Goal: Task Accomplishment & Management: Use online tool/utility

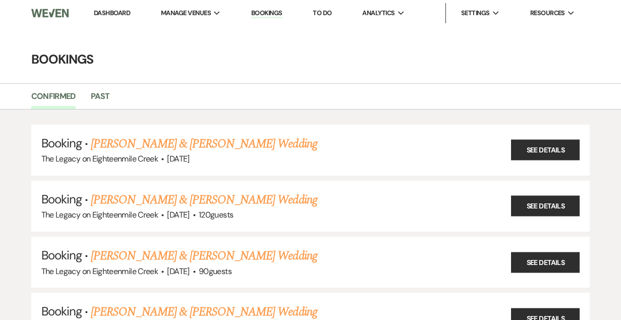
click at [249, 146] on link "[PERSON_NAME] & [PERSON_NAME] Wedding" at bounding box center [204, 144] width 226 height 18
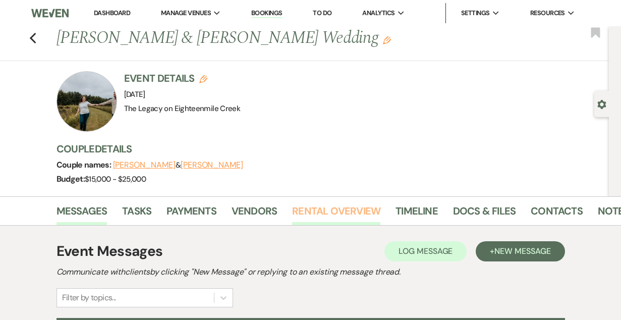
click at [329, 205] on link "Rental Overview" at bounding box center [336, 214] width 88 height 22
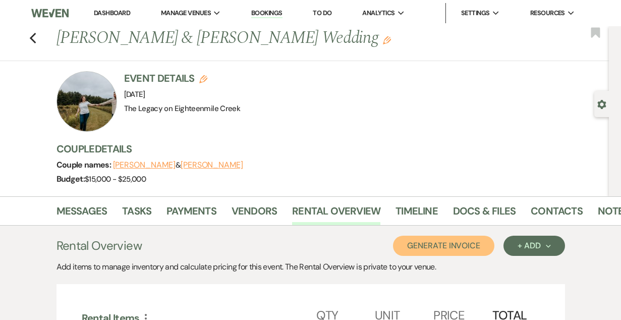
click at [467, 249] on button "Generate Invoice" at bounding box center [443, 246] width 101 height 20
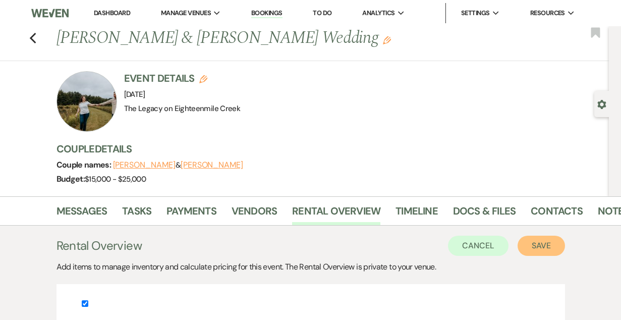
click at [540, 251] on button "Save" at bounding box center [541, 246] width 47 height 20
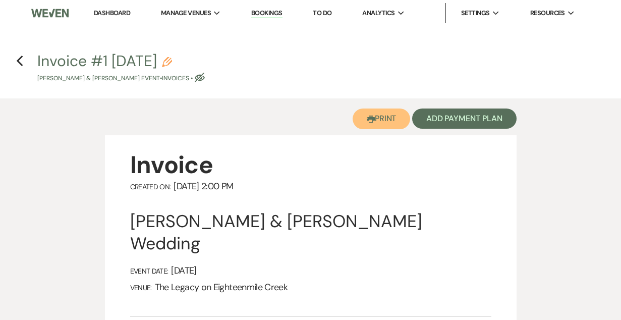
click at [368, 113] on button "Printer Print" at bounding box center [382, 119] width 58 height 21
click at [384, 122] on button "Printer Print" at bounding box center [382, 119] width 58 height 21
